Goal: Find specific page/section: Find specific page/section

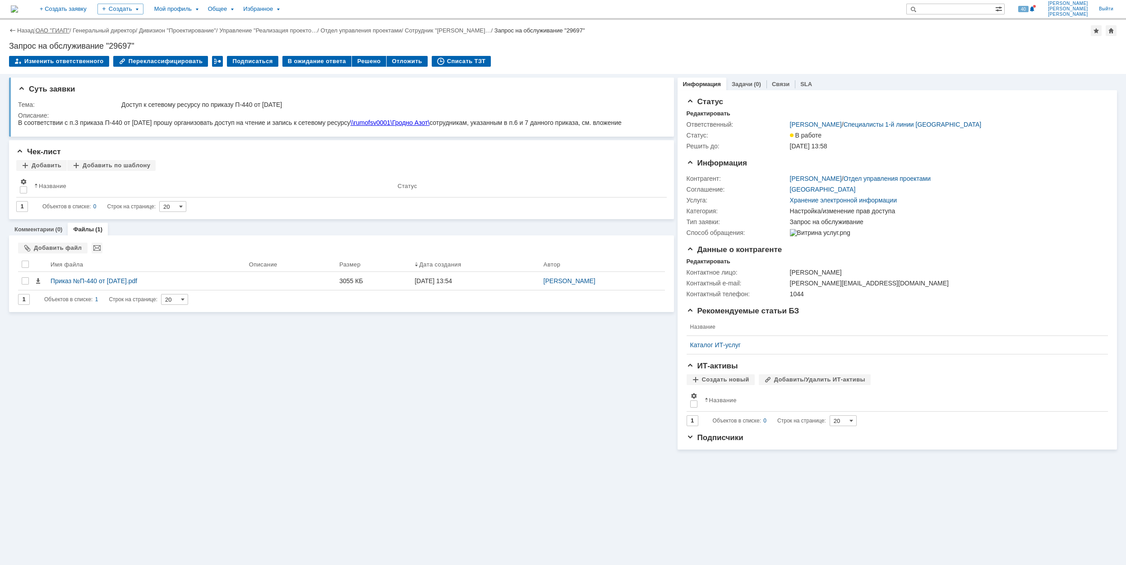
click at [55, 27] on link "ОАО "ГИАП"" at bounding box center [53, 30] width 34 height 7
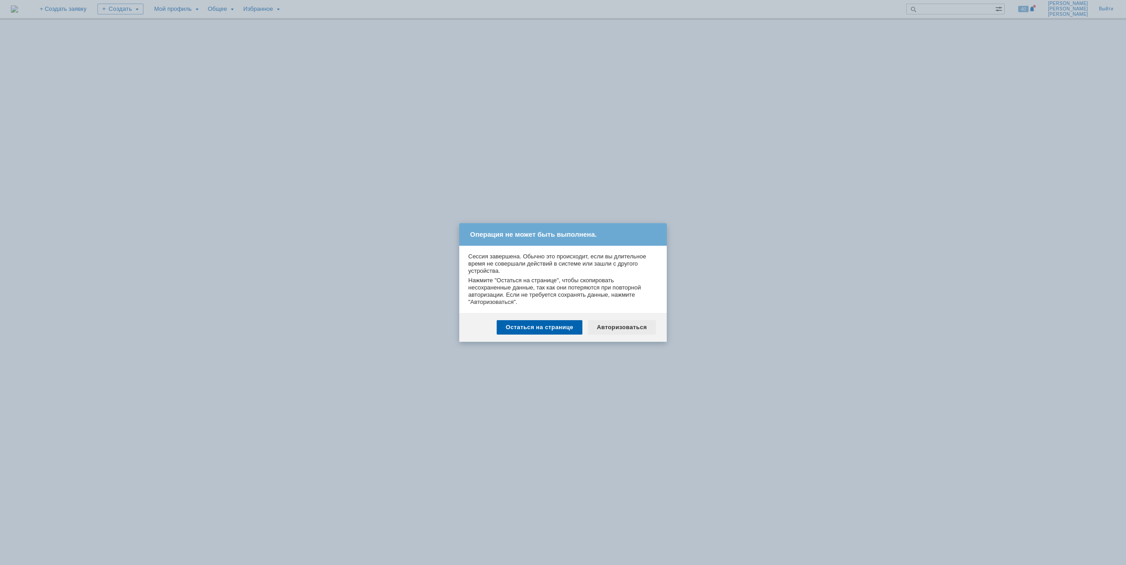
click at [614, 325] on div "Авторизоваться" at bounding box center [622, 327] width 68 height 14
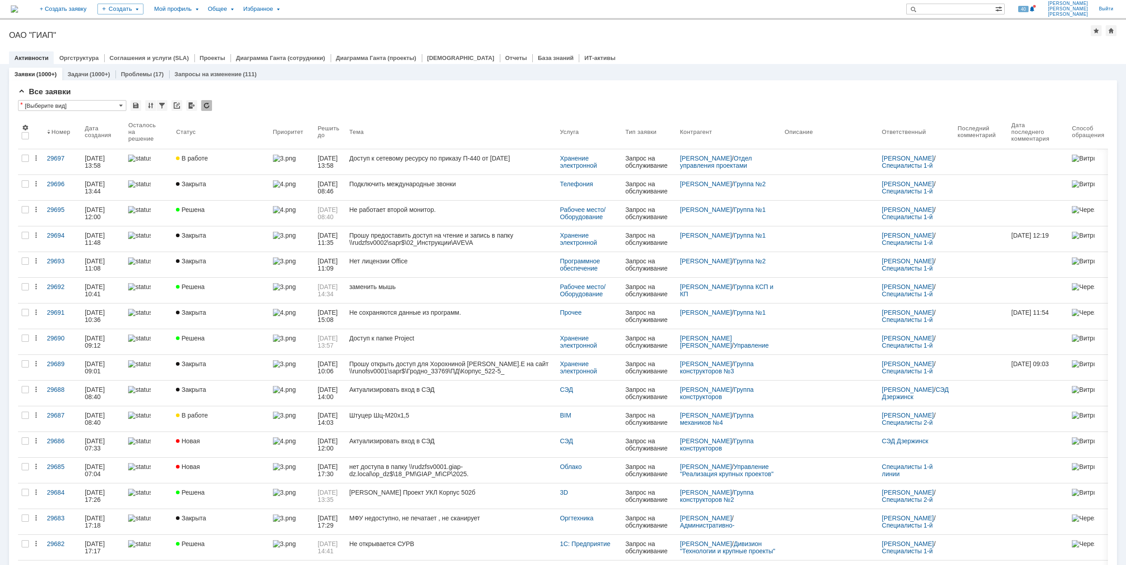
click at [968, 9] on input "text" at bounding box center [950, 9] width 89 height 11
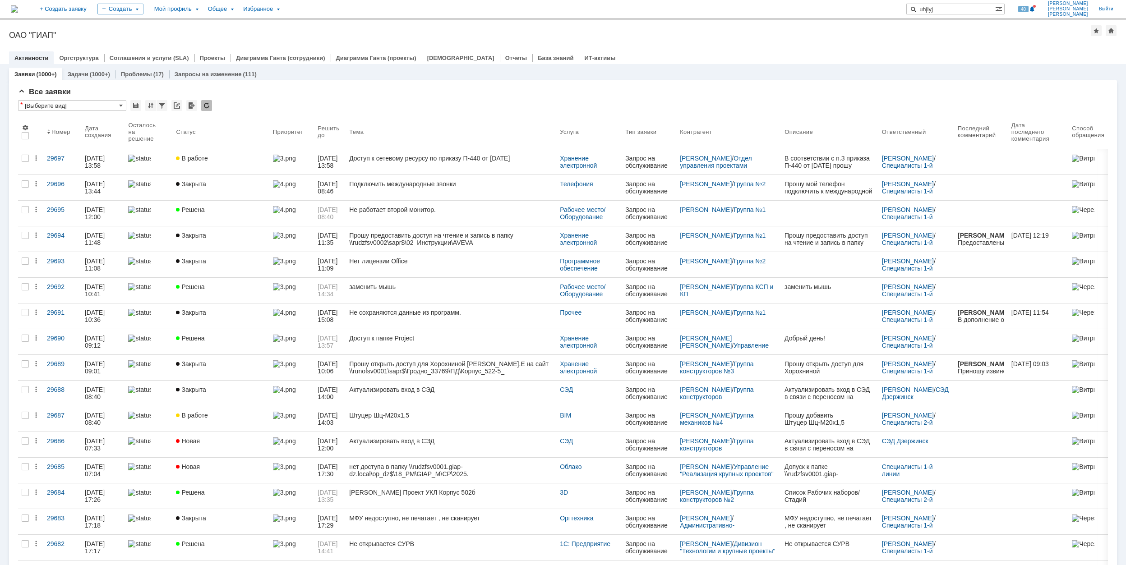
drag, startPoint x: 966, startPoint y: 8, endPoint x: 928, endPoint y: 10, distance: 37.9
click at [928, 10] on div "uhjlyj" at bounding box center [950, 9] width 89 height 11
type input "гродно азот"
